Goal: Task Accomplishment & Management: Use online tool/utility

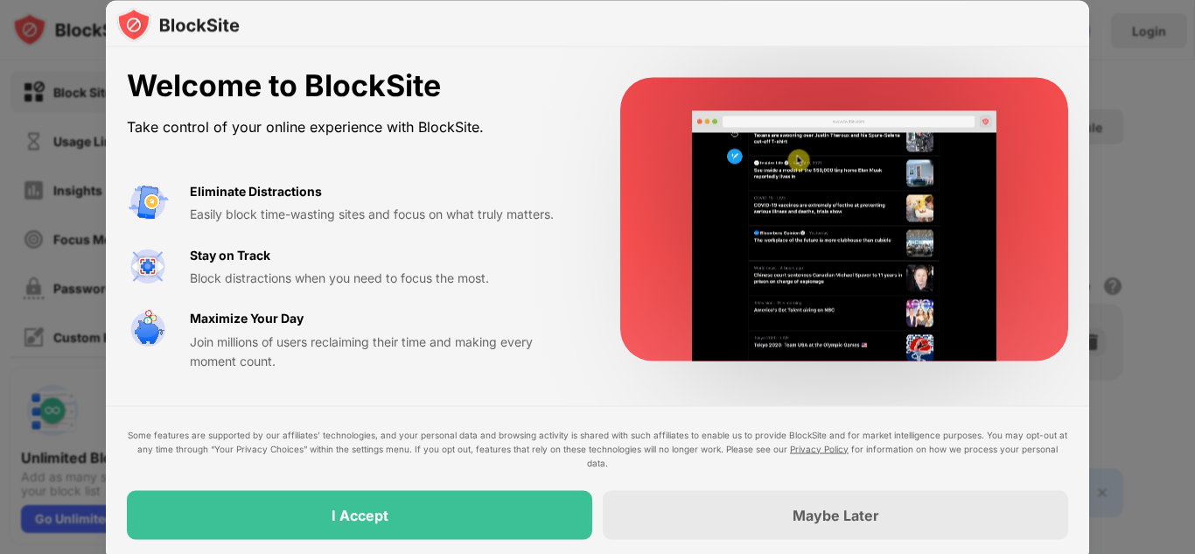
click at [453, 519] on div "I Accept" at bounding box center [360, 514] width 466 height 49
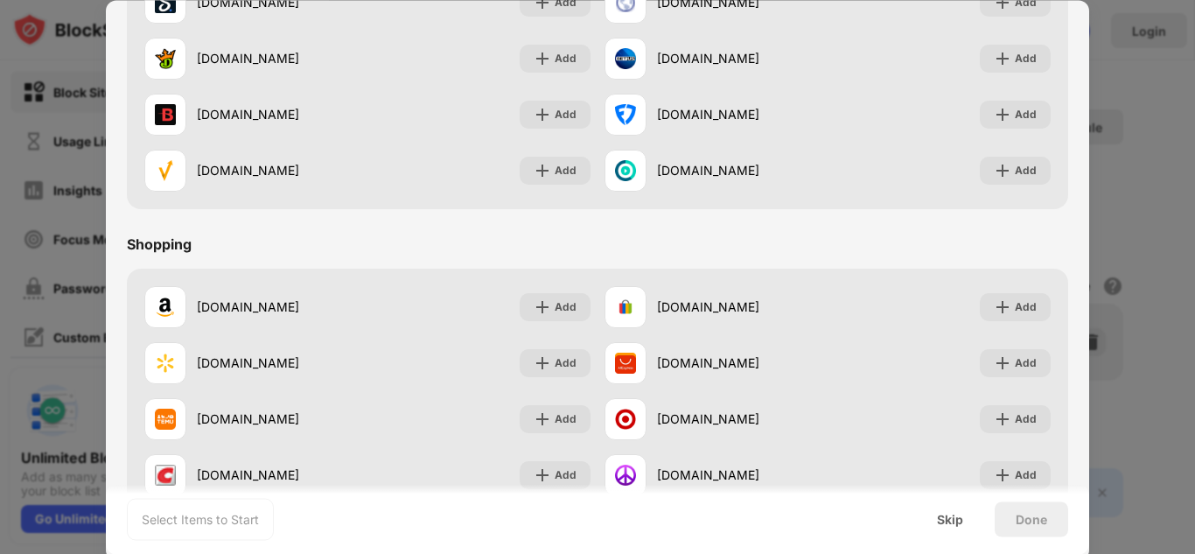
scroll to position [1834, 0]
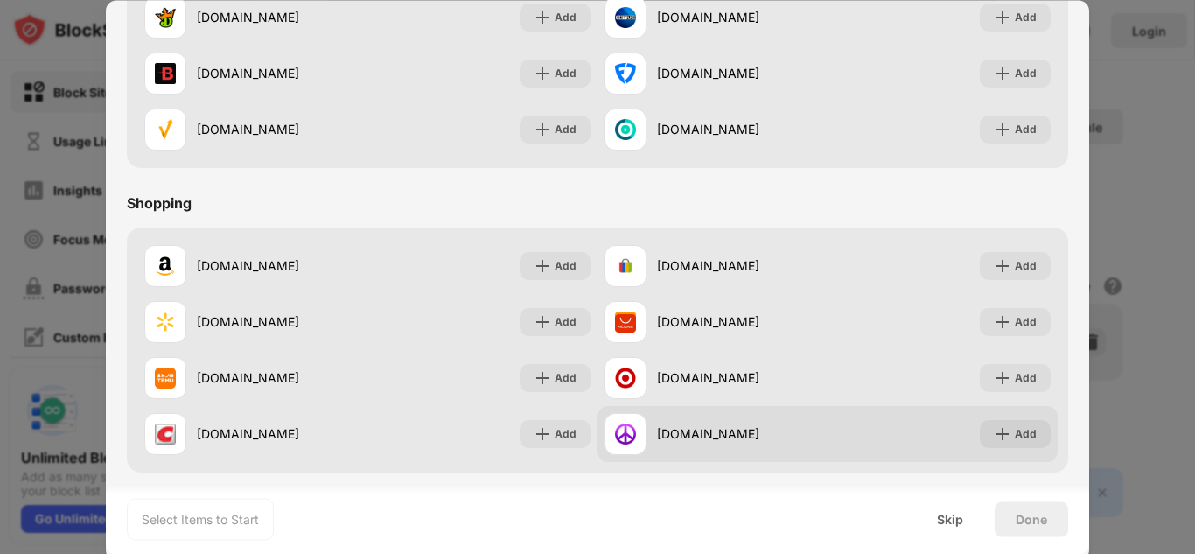
click at [1015, 434] on div "Add" at bounding box center [1026, 434] width 22 height 18
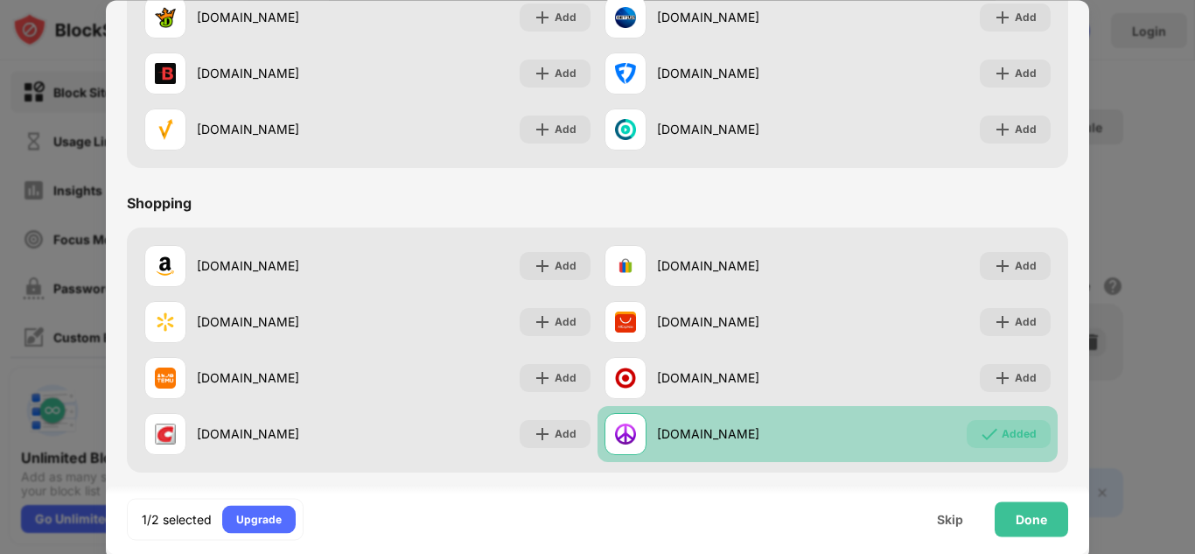
click at [1013, 435] on div "Added" at bounding box center [1019, 434] width 35 height 18
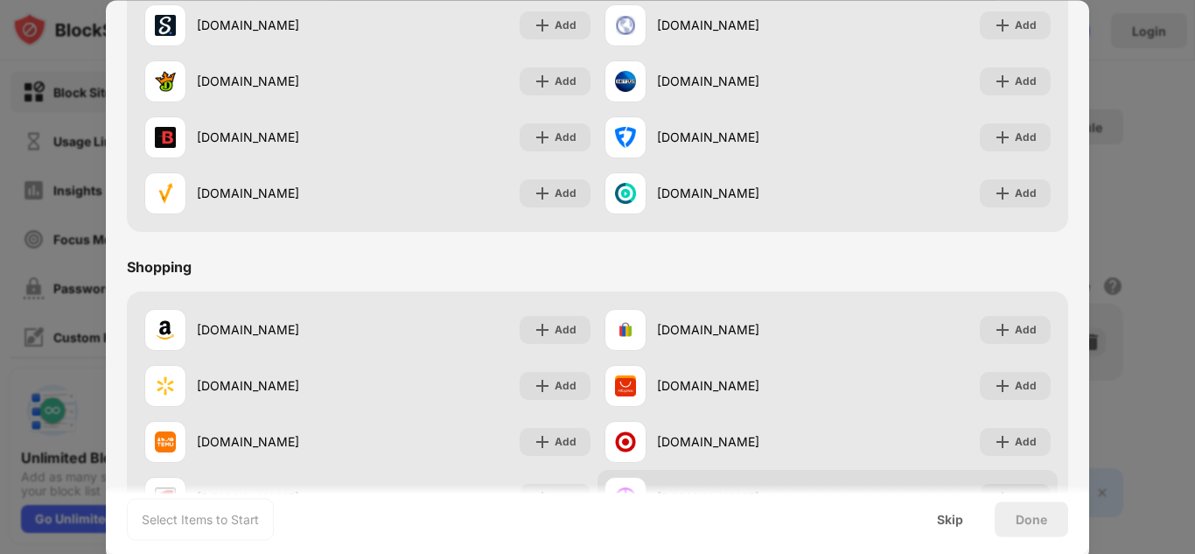
scroll to position [1743, 0]
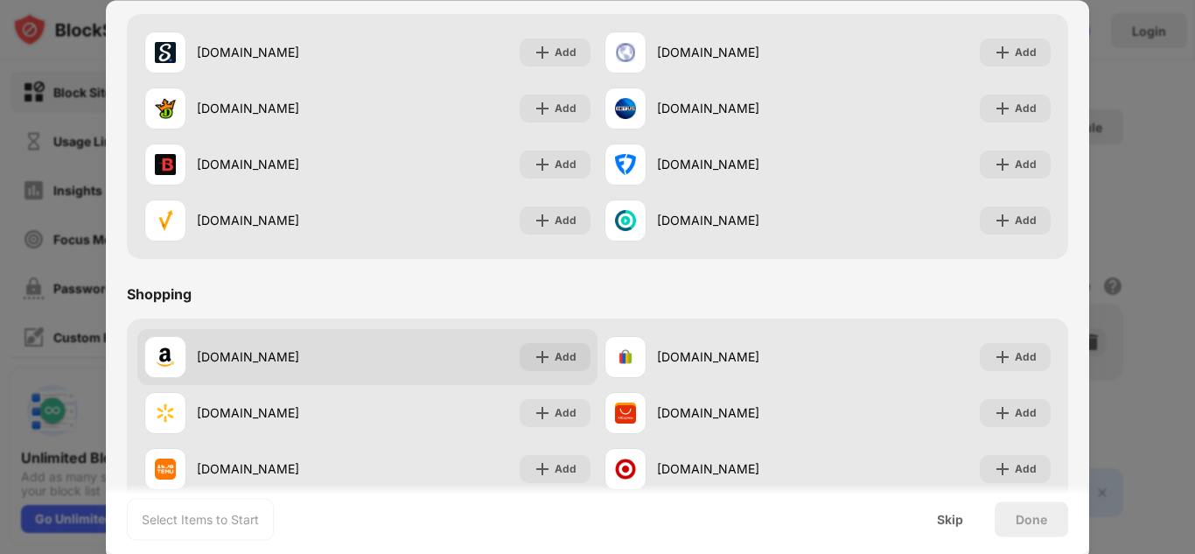
click at [539, 354] on img at bounding box center [543, 357] width 18 height 18
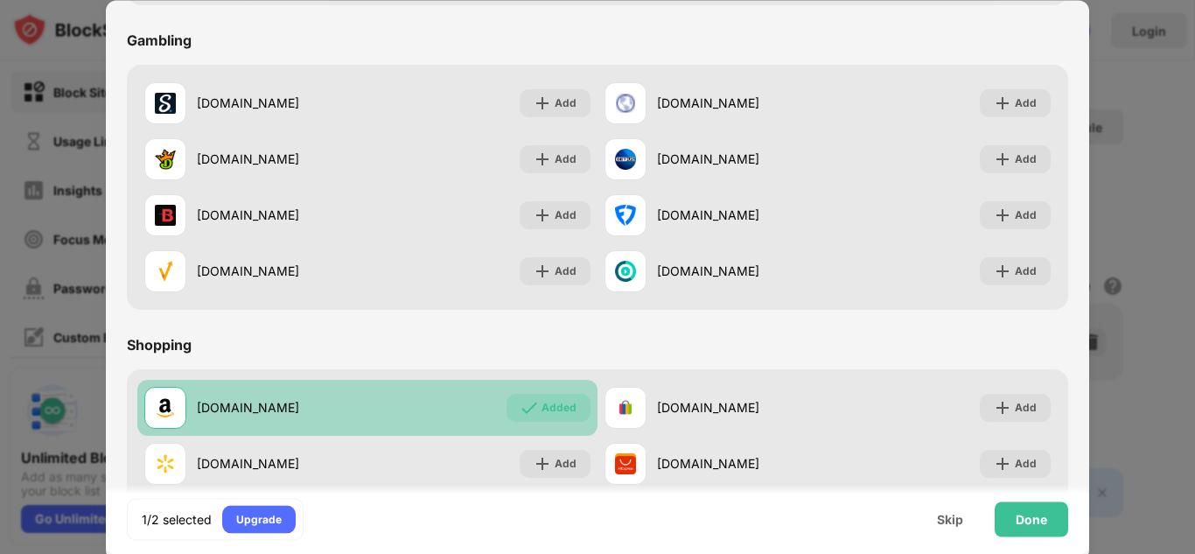
scroll to position [1668, 0]
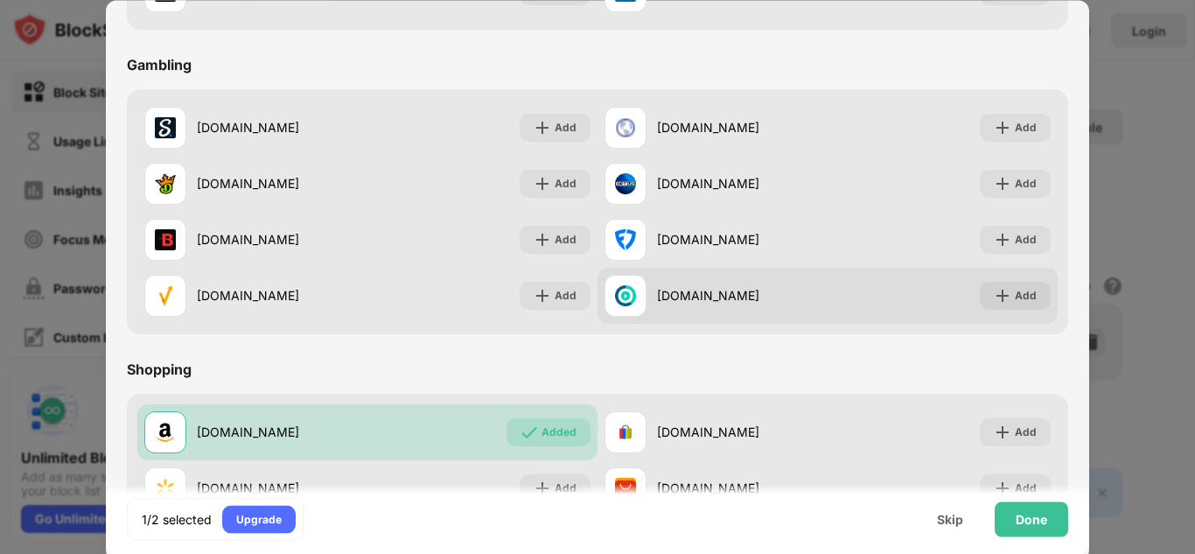
click at [891, 287] on div "crackstreams.cx Add" at bounding box center [828, 296] width 460 height 56
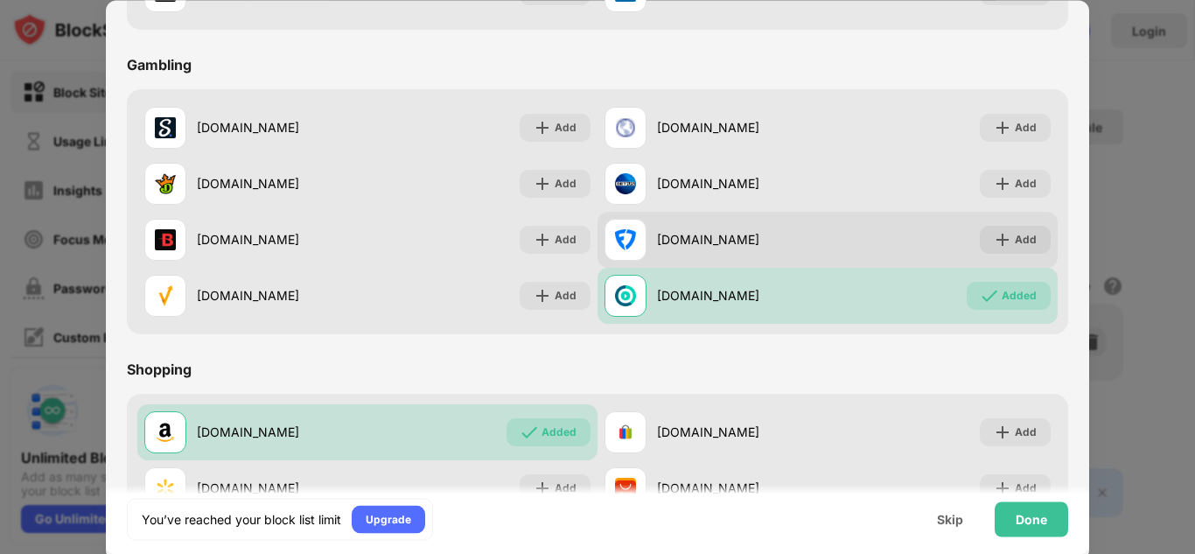
click at [895, 246] on div "fanduel.com Add" at bounding box center [828, 240] width 460 height 56
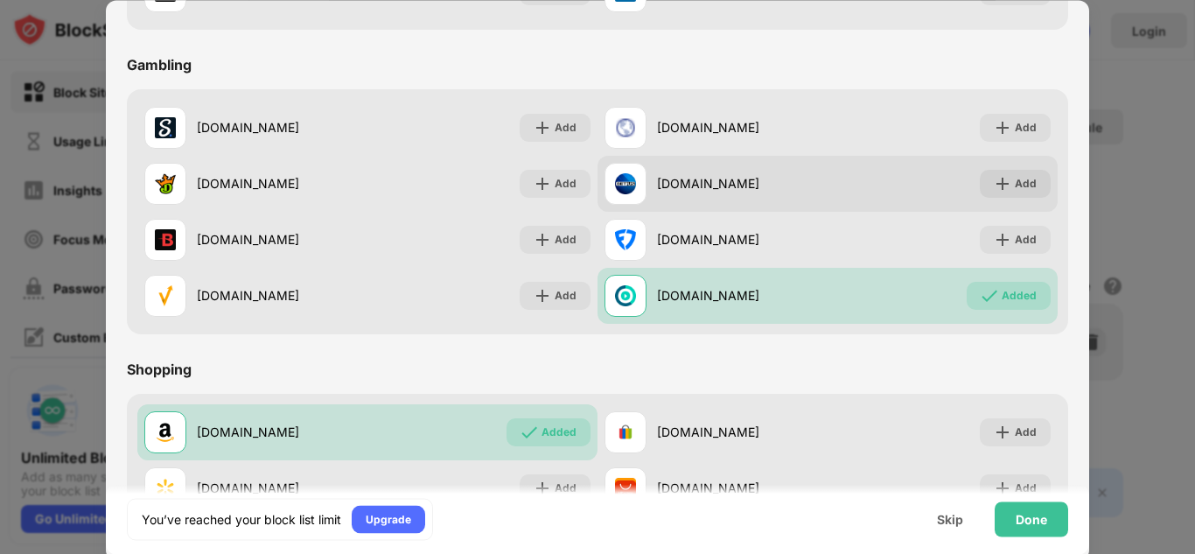
click at [885, 183] on div "betus.com Add" at bounding box center [828, 184] width 460 height 56
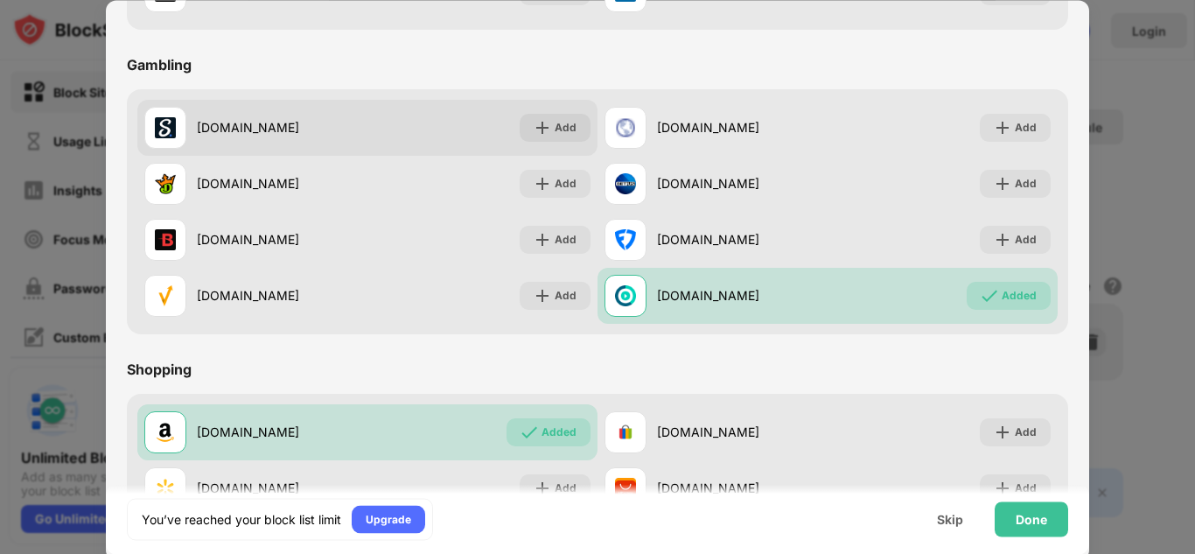
click at [503, 126] on div "stake.us Add" at bounding box center [367, 128] width 460 height 56
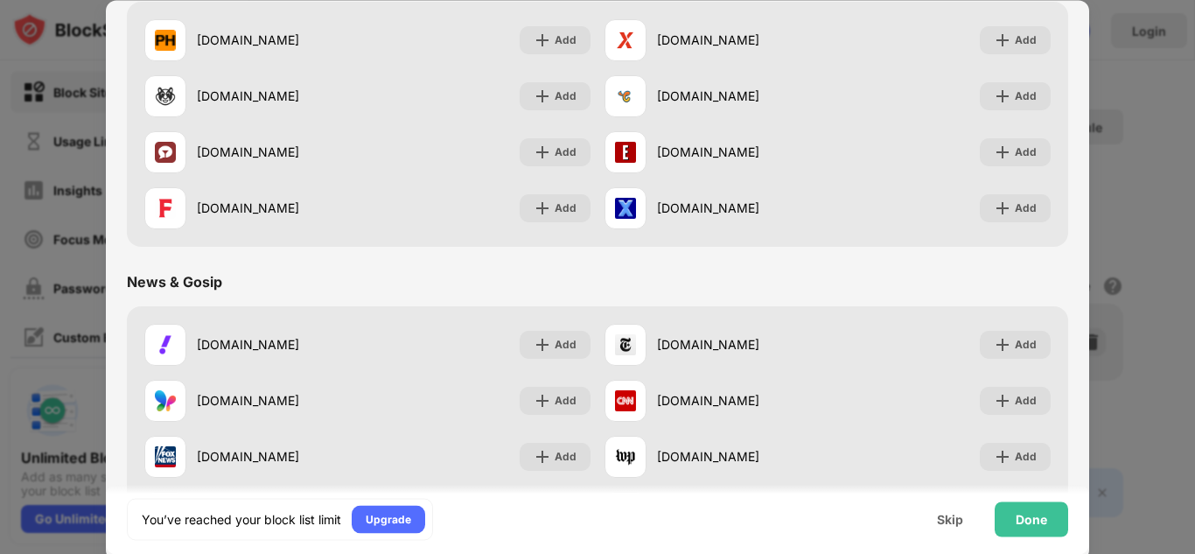
scroll to position [795, 0]
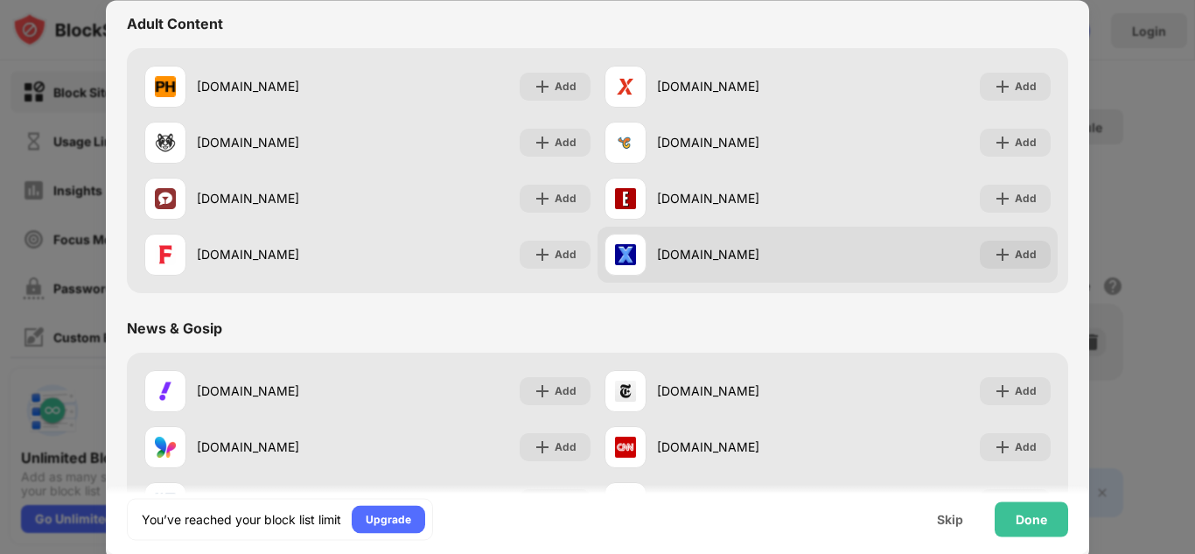
click at [789, 261] on div "xnxx.com" at bounding box center [742, 255] width 171 height 18
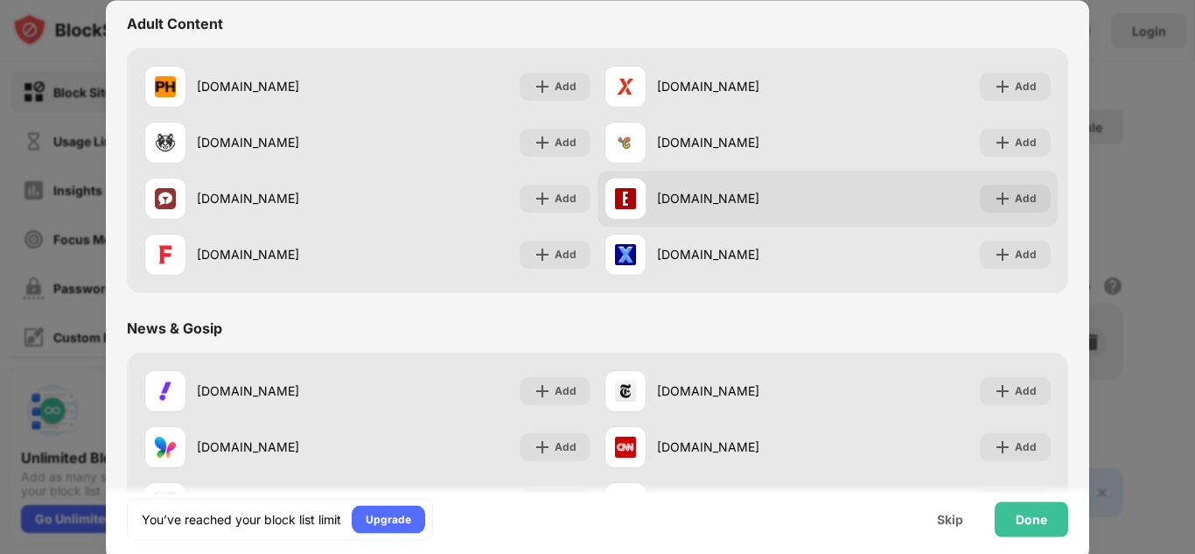
click at [800, 200] on div "eporner.com" at bounding box center [742, 199] width 171 height 18
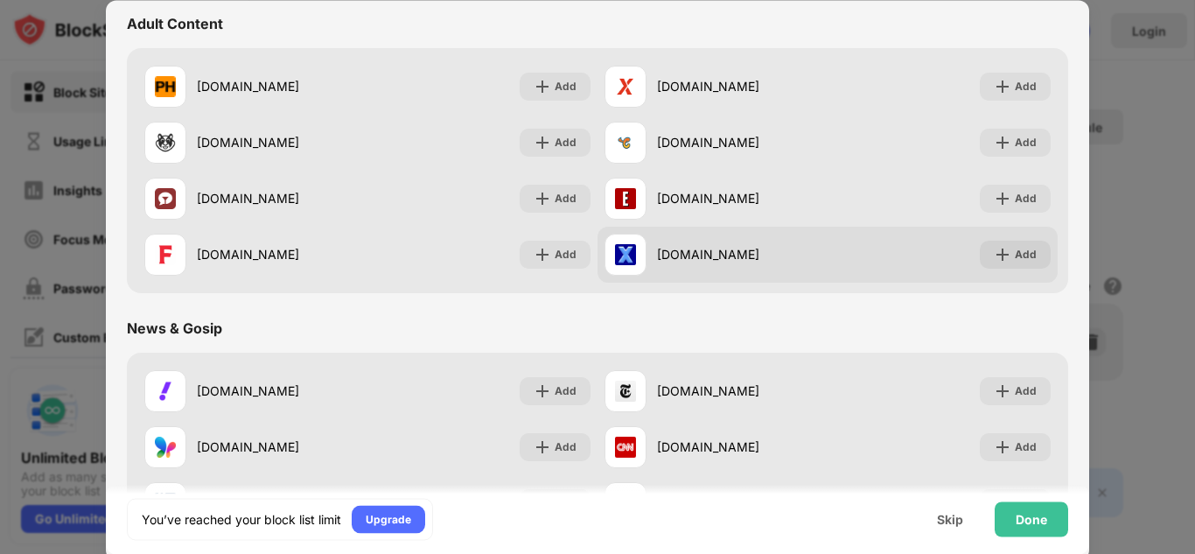
click at [761, 256] on div "xnxx.com" at bounding box center [742, 255] width 171 height 18
click at [1026, 259] on div "Add" at bounding box center [1015, 255] width 71 height 28
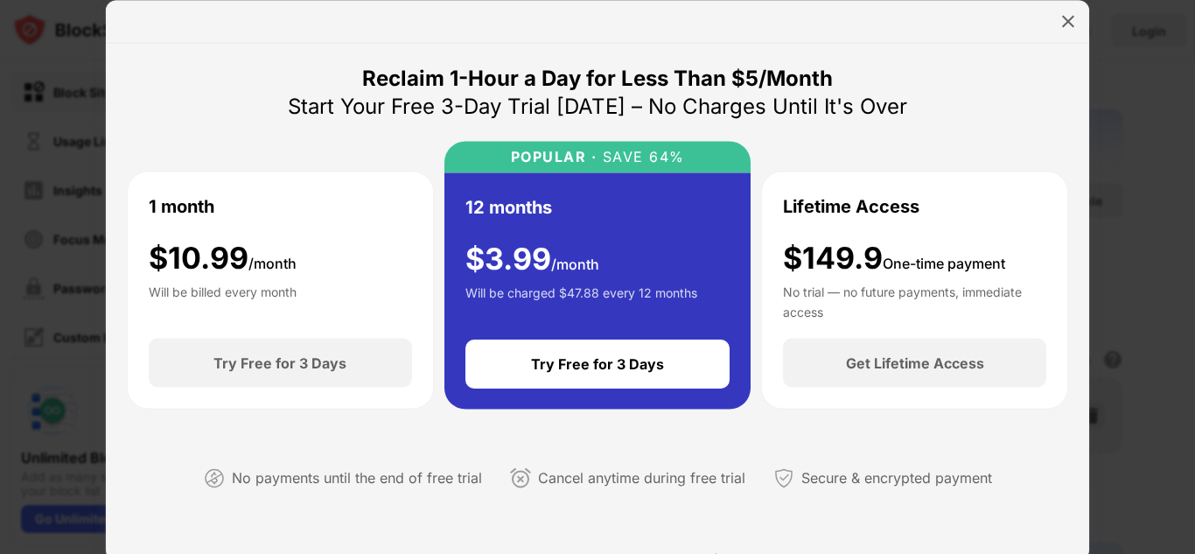
click at [1081, 23] on div at bounding box center [1068, 21] width 28 height 28
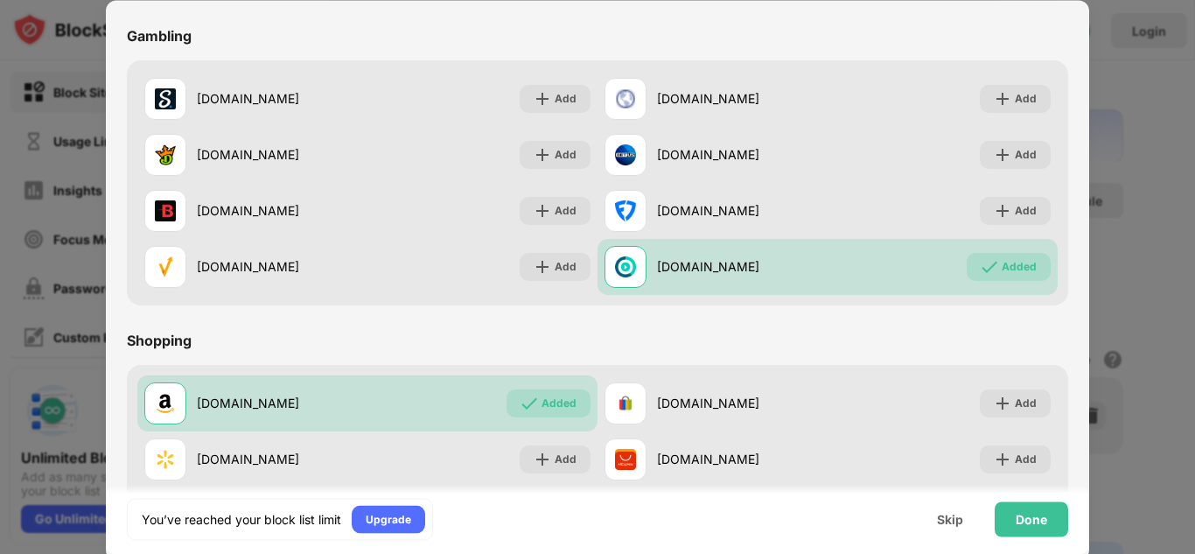
scroll to position [1703, 0]
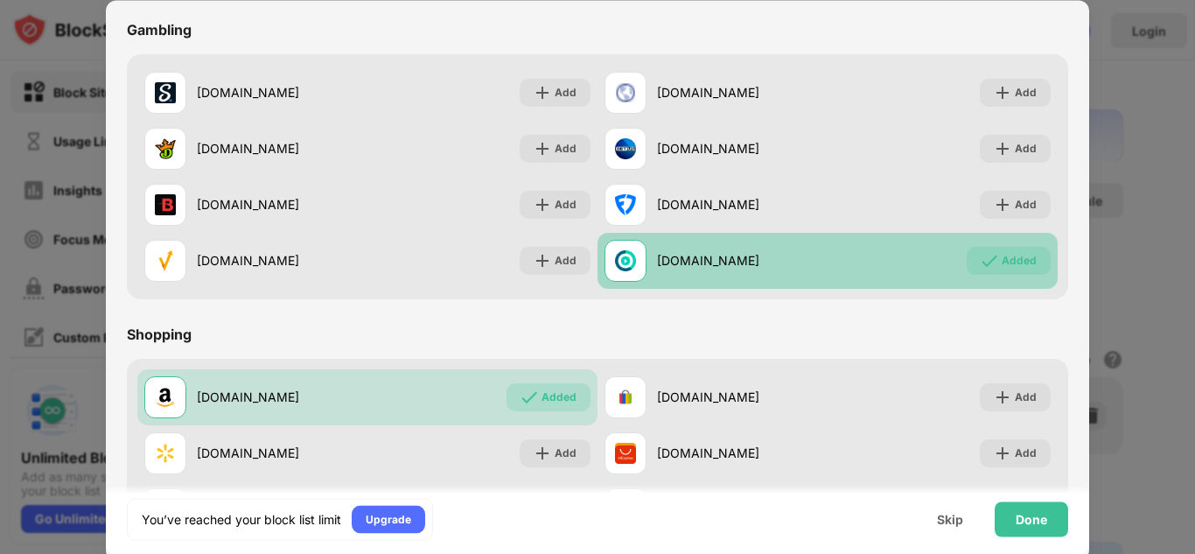
click at [981, 263] on img at bounding box center [990, 261] width 18 height 18
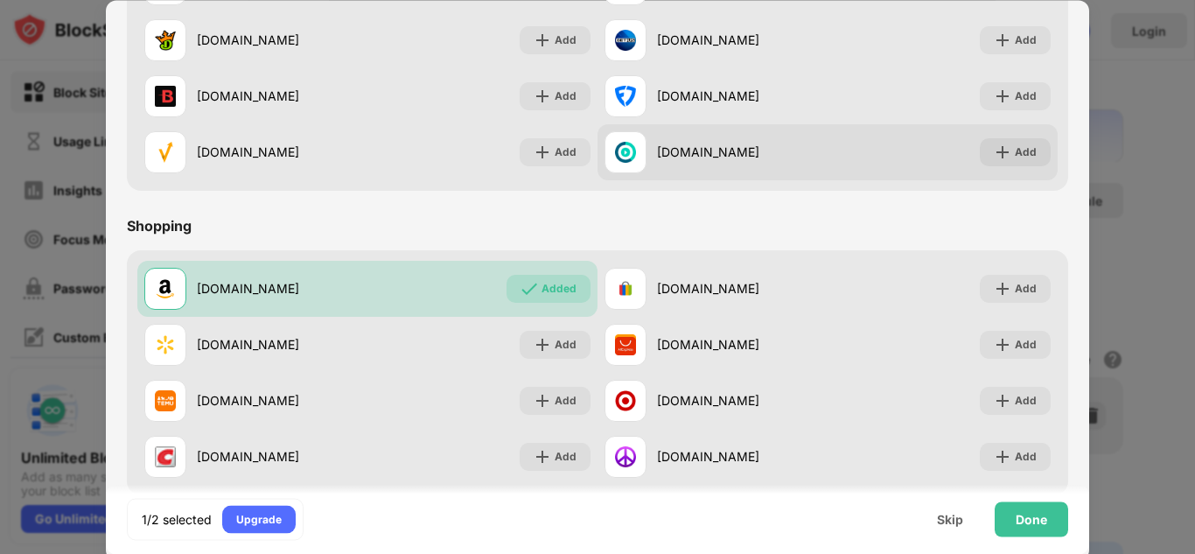
scroll to position [1815, 0]
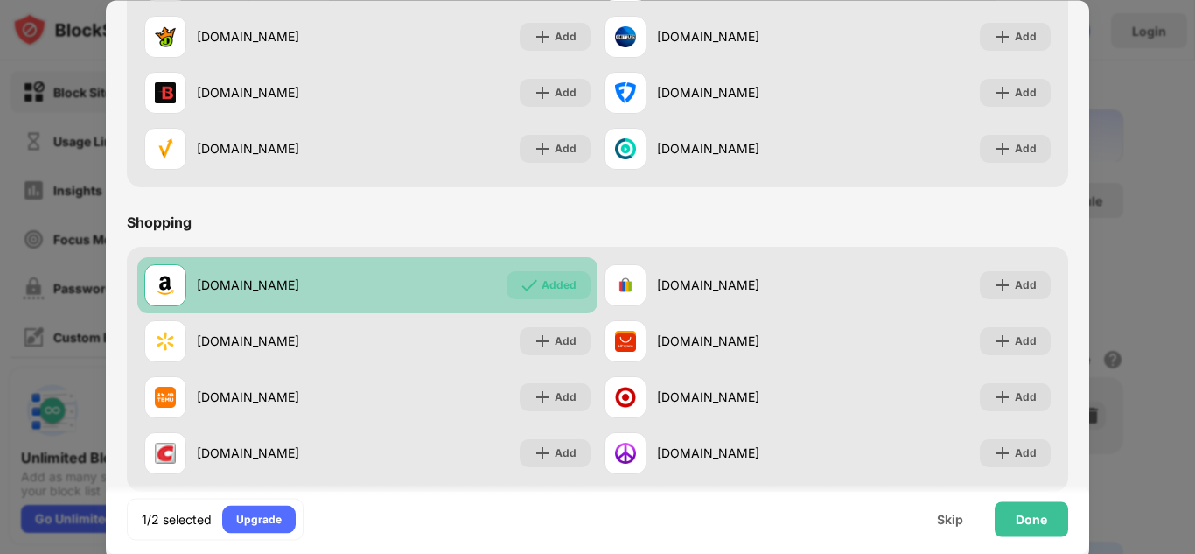
click at [547, 282] on div "Added" at bounding box center [559, 286] width 35 height 18
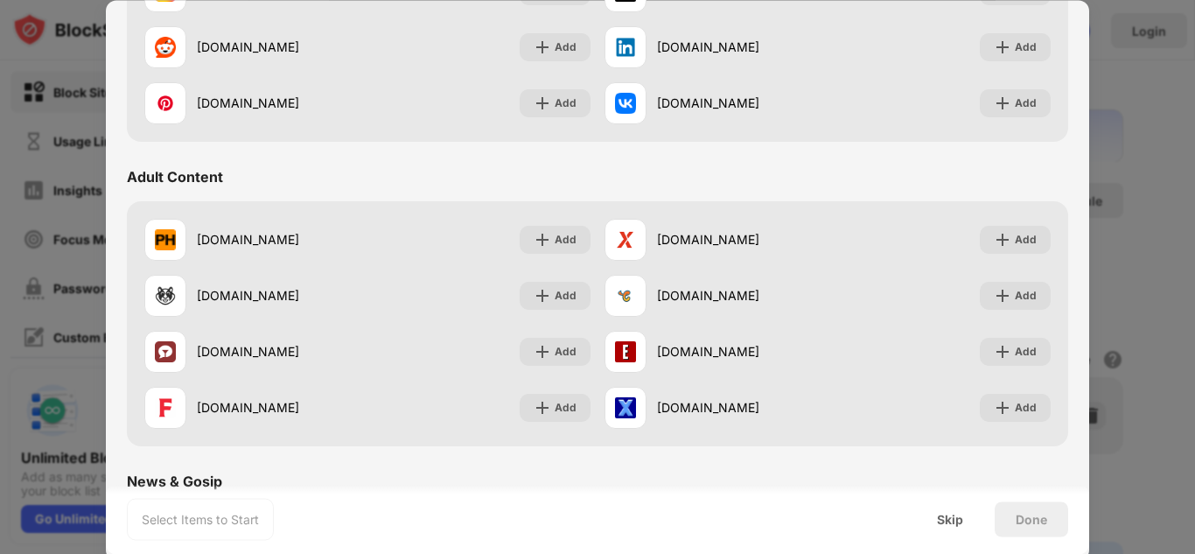
scroll to position [640, 0]
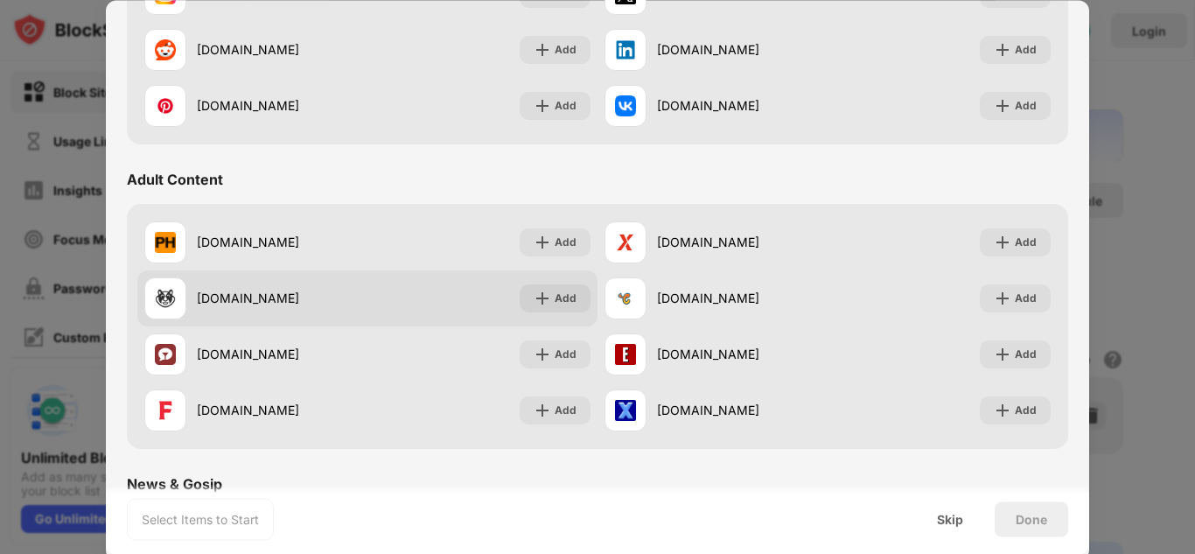
click at [564, 291] on div "Add" at bounding box center [566, 299] width 22 height 18
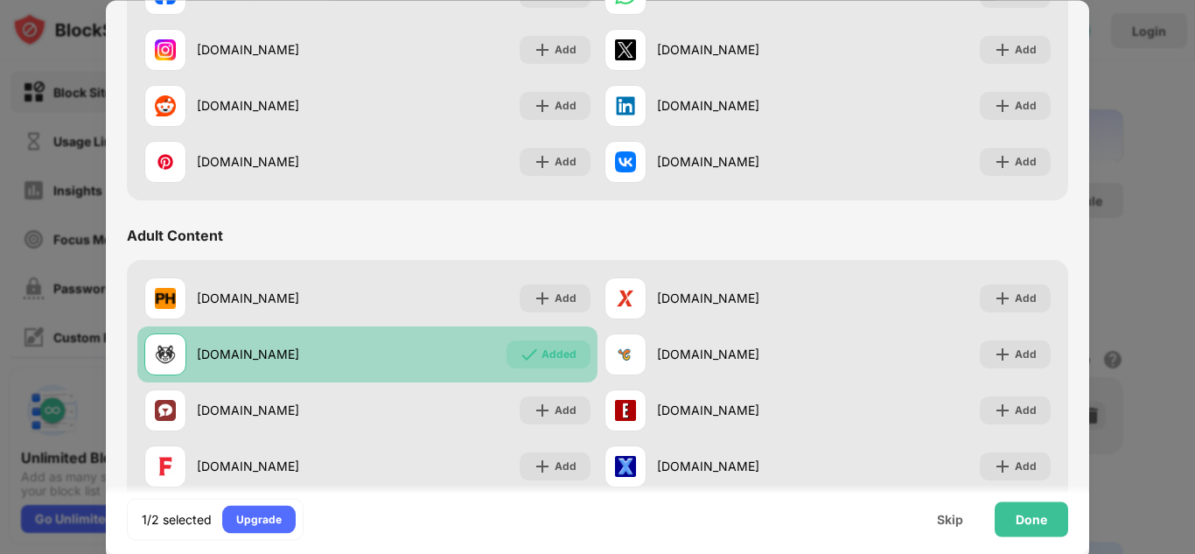
scroll to position [595, 0]
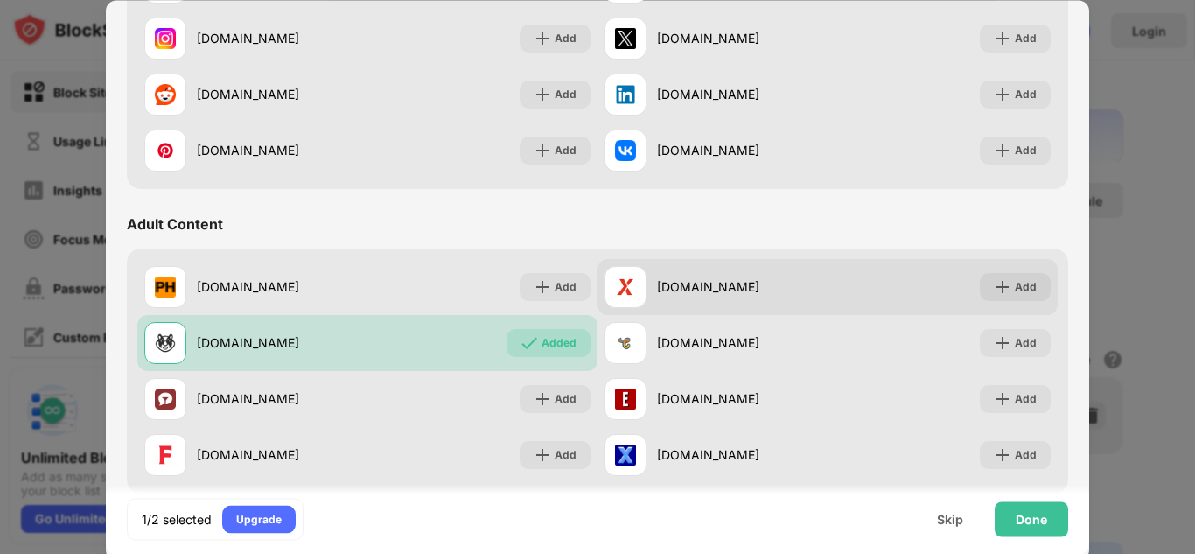
click at [1019, 288] on div "Add" at bounding box center [1026, 287] width 22 height 18
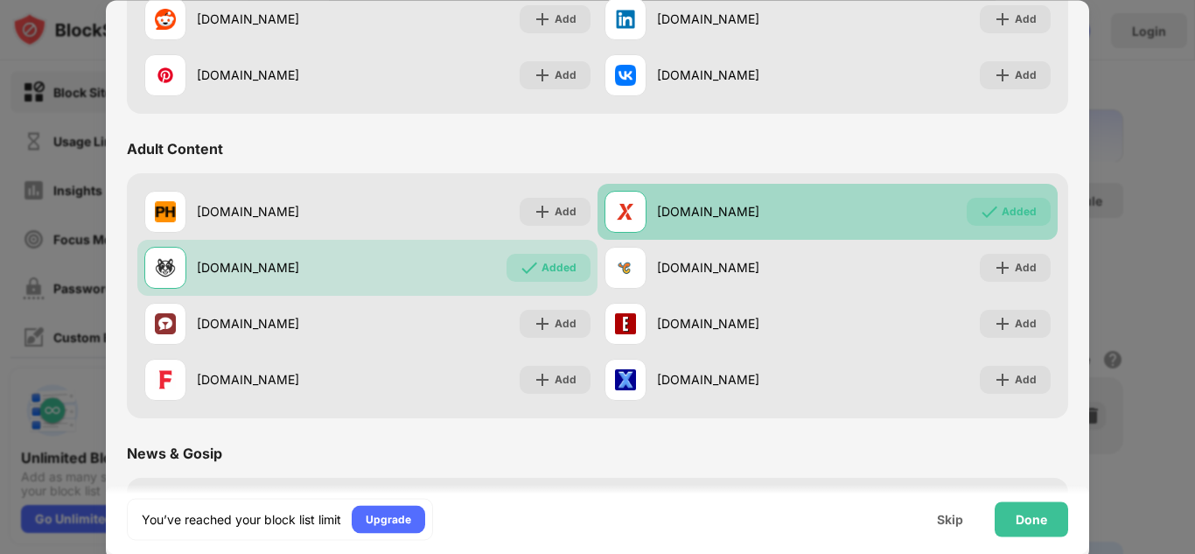
scroll to position [0, 0]
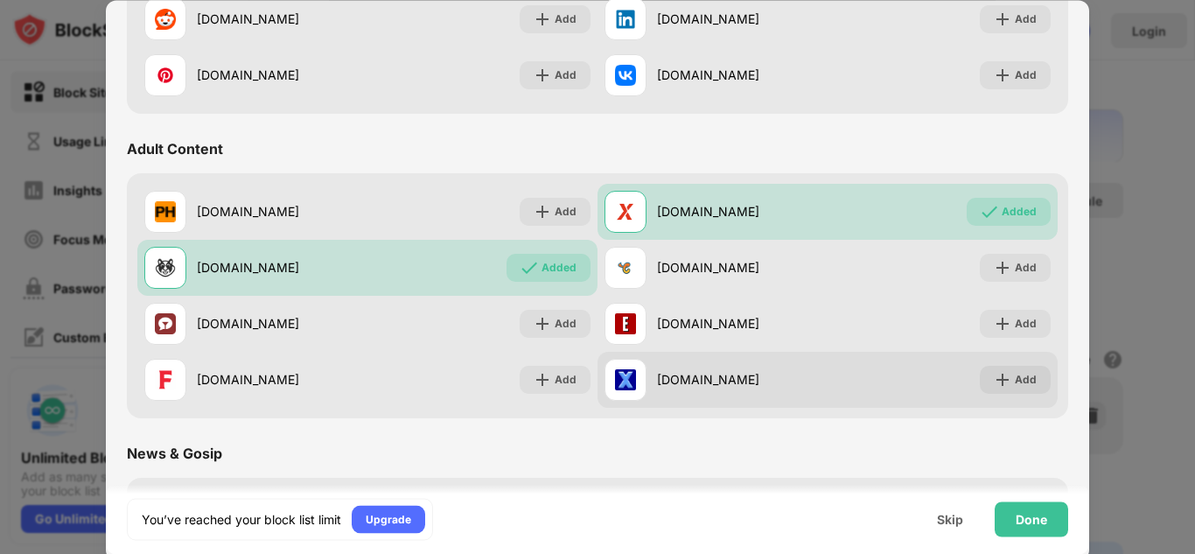
click at [1027, 381] on div "Add" at bounding box center [1015, 380] width 71 height 28
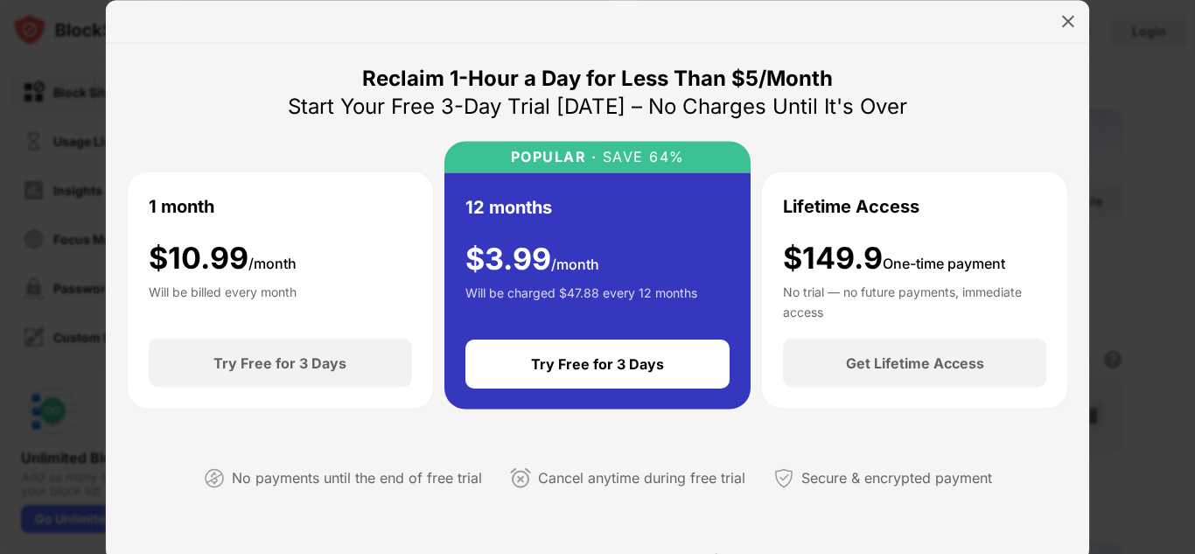
click at [1078, 24] on div at bounding box center [1068, 21] width 28 height 28
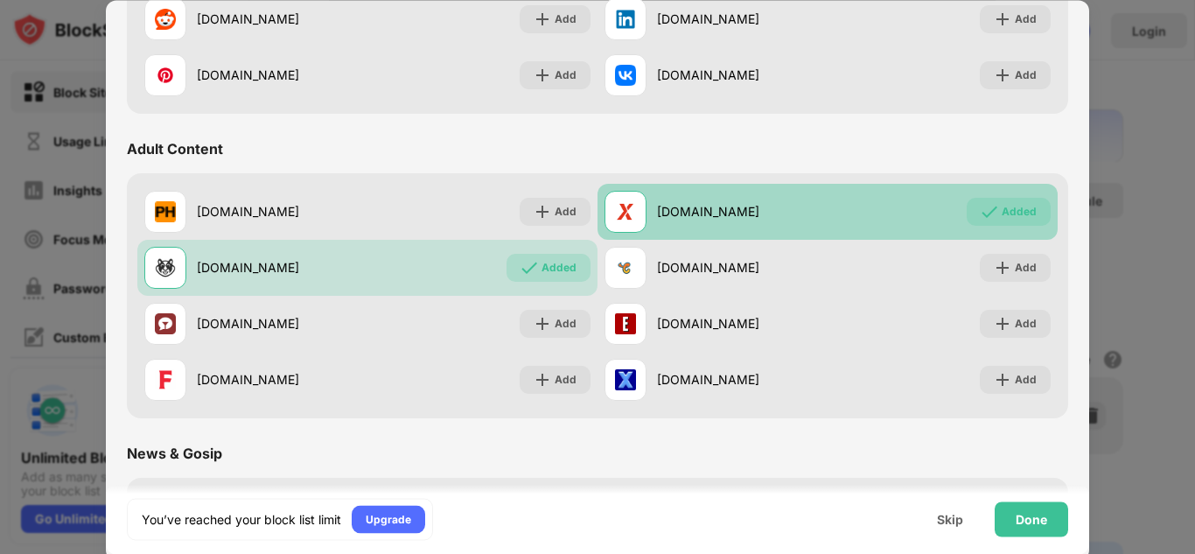
click at [1017, 207] on div "Added" at bounding box center [1019, 212] width 35 height 18
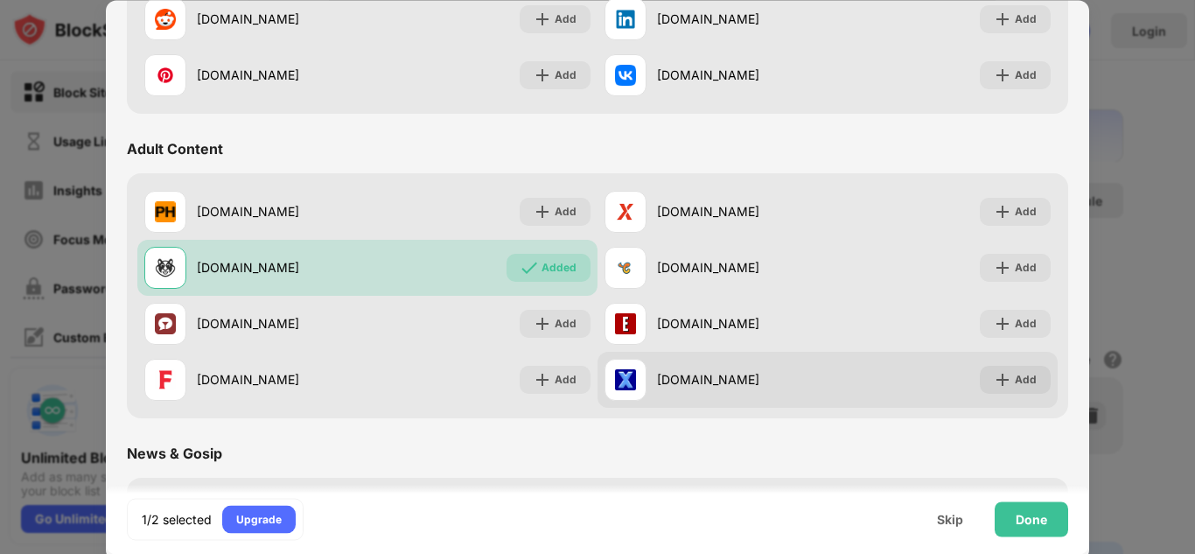
click at [1018, 378] on div "Add" at bounding box center [1026, 380] width 22 height 18
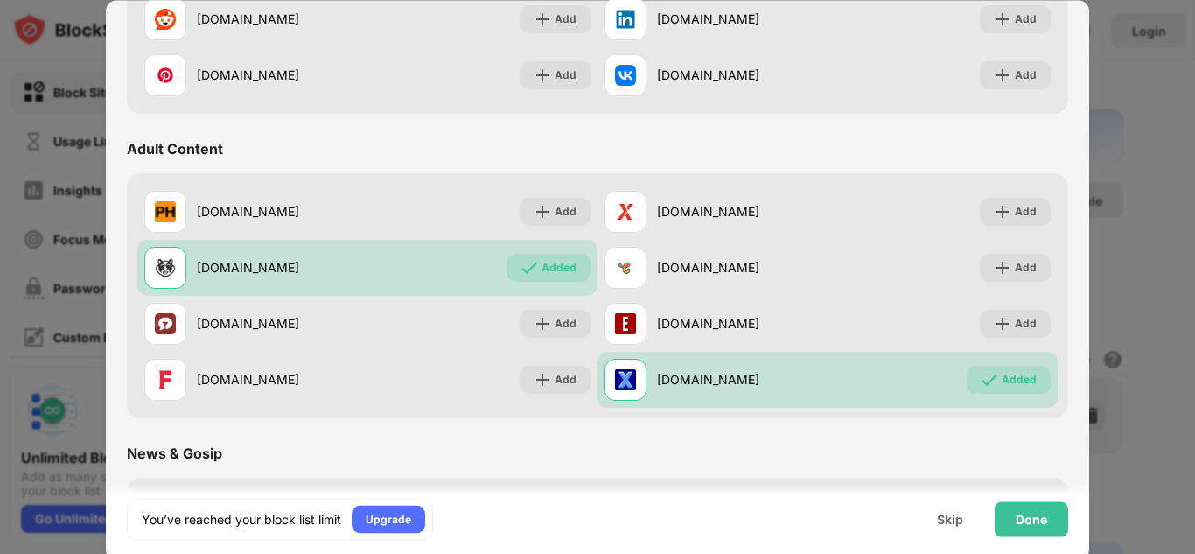
click at [1053, 515] on div "Done" at bounding box center [1032, 518] width 74 height 35
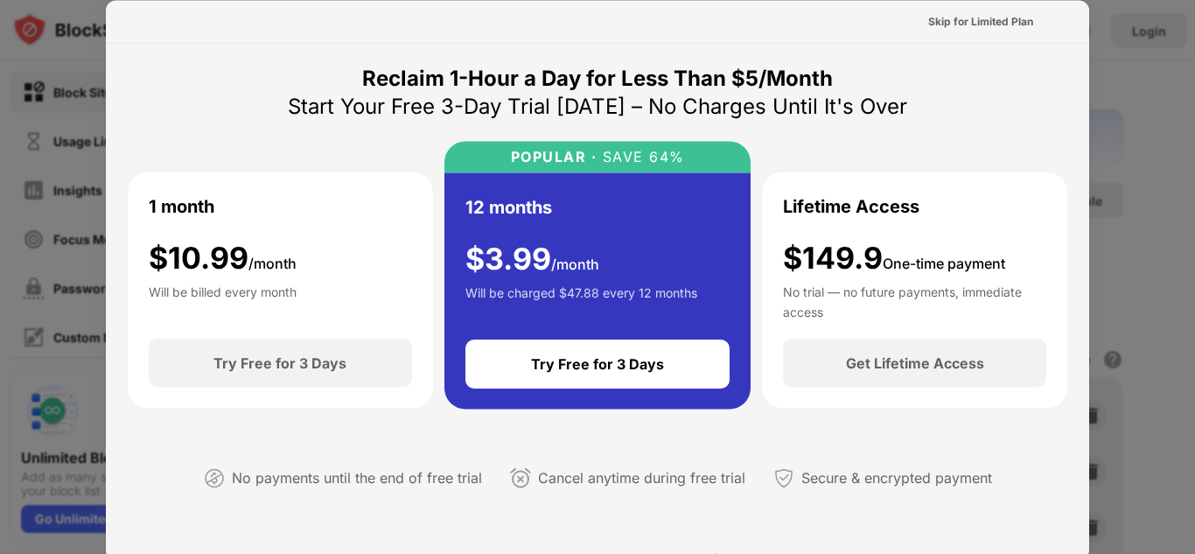
click at [627, 371] on div "Try Free for 3 Days" at bounding box center [597, 364] width 133 height 18
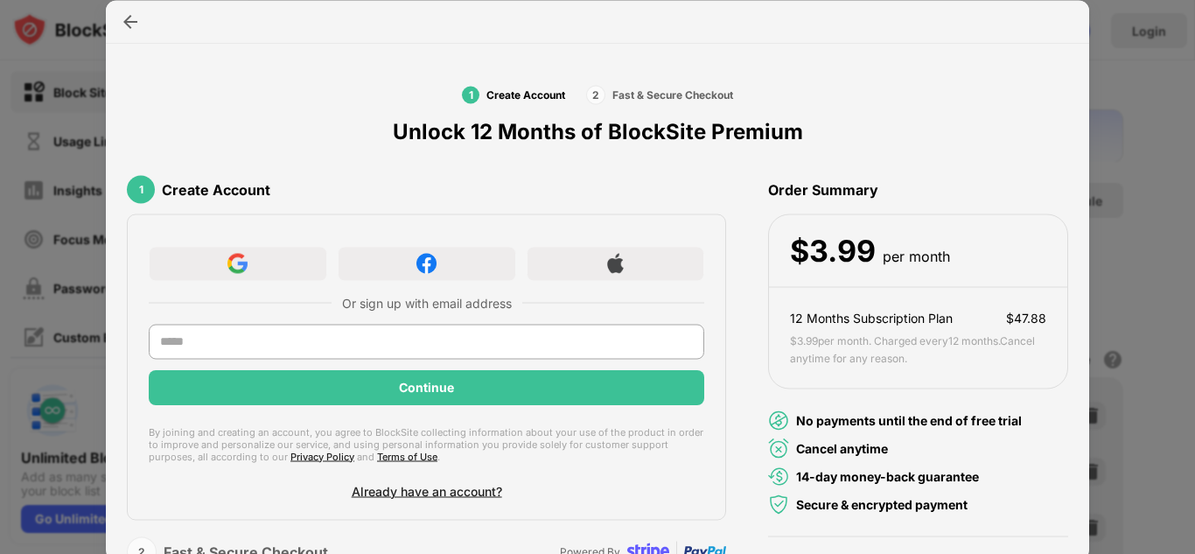
click at [141, 28] on div at bounding box center [130, 21] width 28 height 28
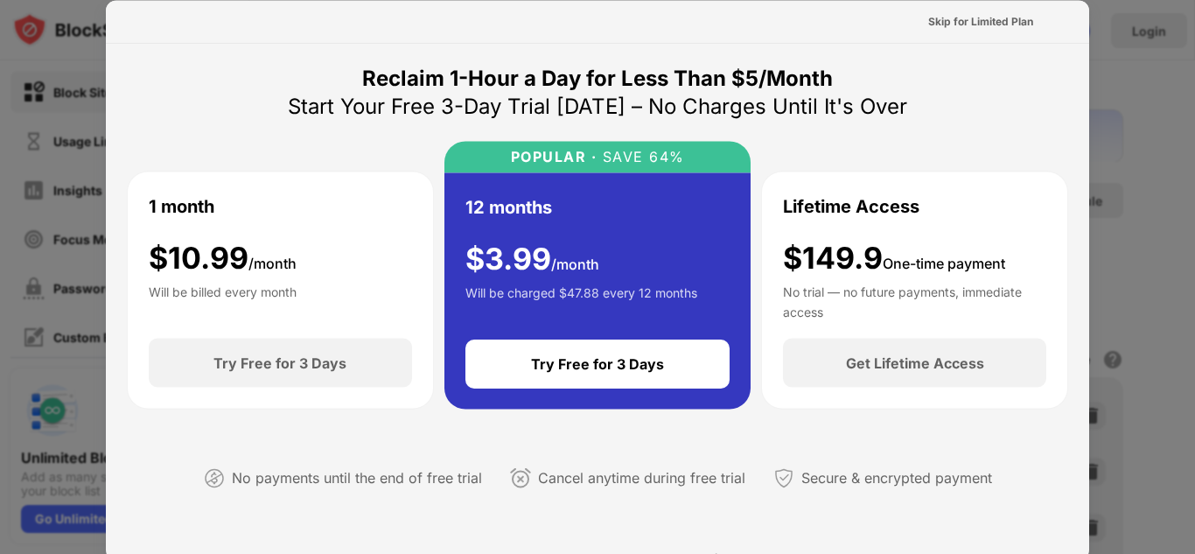
click at [1005, 21] on div "Skip for Limited Plan" at bounding box center [980, 21] width 105 height 18
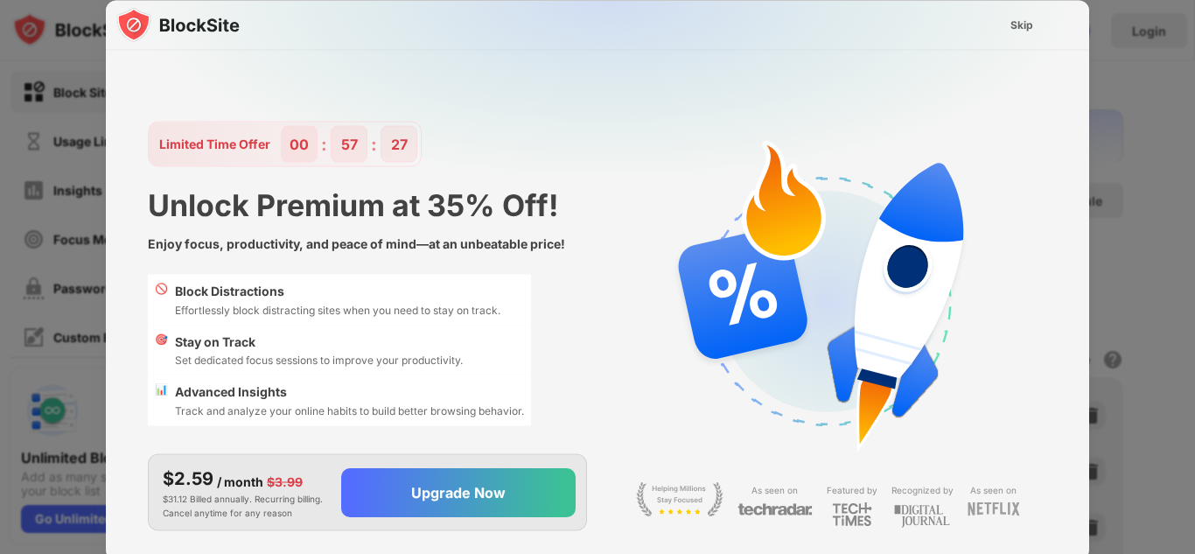
click at [1026, 24] on div "Skip" at bounding box center [1022, 25] width 23 height 18
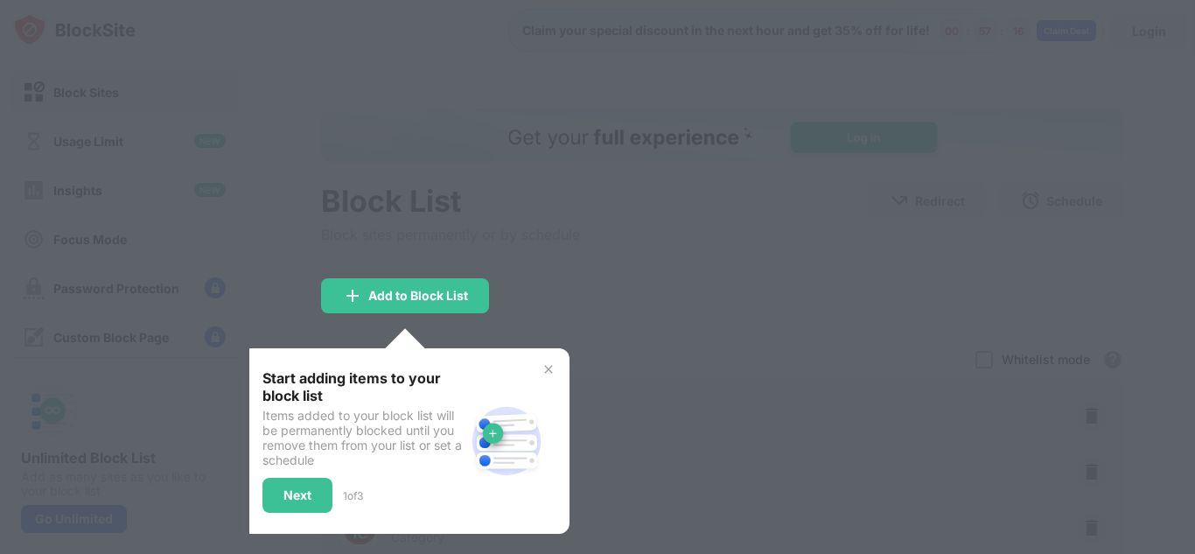
click at [327, 488] on div "Next" at bounding box center [298, 495] width 70 height 35
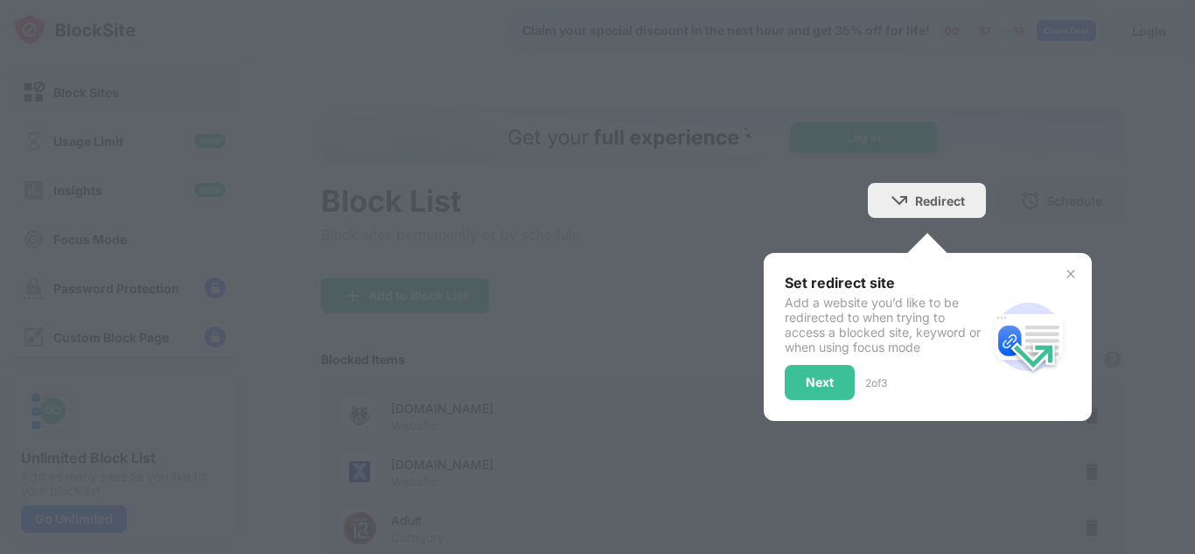
click at [1169, 459] on div at bounding box center [597, 277] width 1195 height 554
click at [825, 377] on div "Next" at bounding box center [820, 382] width 70 height 35
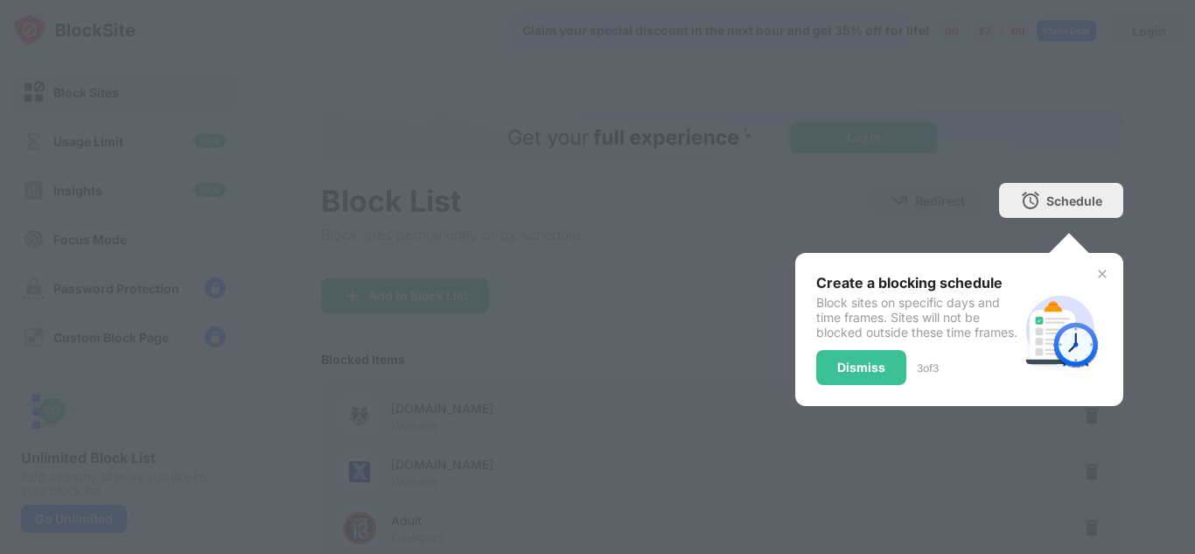
click at [871, 375] on div "Dismiss" at bounding box center [861, 368] width 48 height 14
